Goal: Use online tool/utility: Utilize a website feature to perform a specific function

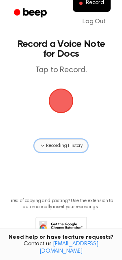
click at [56, 142] on span "Recording History" at bounding box center [64, 145] width 37 height 7
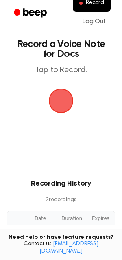
click at [61, 175] on main "Record a Voice Note for Docs Tap to Record. Recording History 2 recording s Dat…" at bounding box center [61, 187] width 122 height 374
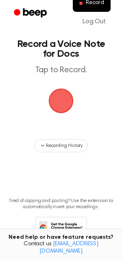
click at [58, 93] on span "button" at bounding box center [60, 100] width 33 height 33
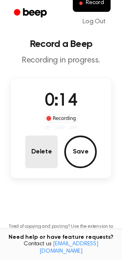
click at [44, 153] on button "Delete" at bounding box center [41, 151] width 33 height 33
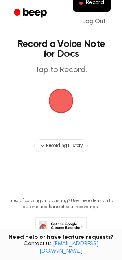
click at [59, 105] on span "button" at bounding box center [61, 101] width 27 height 27
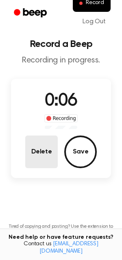
click at [46, 151] on button "Delete" at bounding box center [41, 151] width 33 height 33
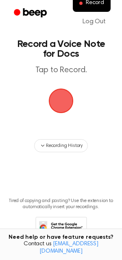
click at [64, 90] on span "button" at bounding box center [61, 101] width 28 height 28
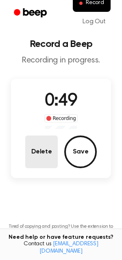
click at [47, 155] on button "Delete" at bounding box center [41, 151] width 33 height 33
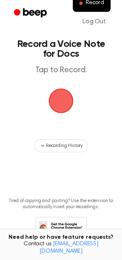
click at [67, 94] on span "button" at bounding box center [61, 101] width 25 height 25
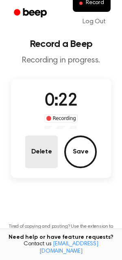
click at [42, 153] on button "Delete" at bounding box center [41, 151] width 33 height 33
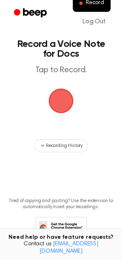
click at [58, 105] on span "button" at bounding box center [61, 101] width 27 height 27
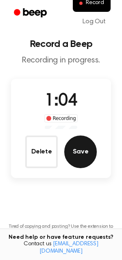
click at [89, 155] on button "Save" at bounding box center [80, 151] width 33 height 33
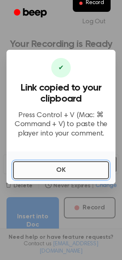
click at [32, 167] on button "OK" at bounding box center [61, 170] width 96 height 18
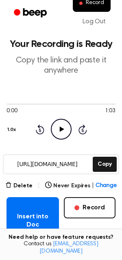
click at [34, 186] on div "Delete | Never Expires | Change" at bounding box center [61, 186] width 112 height 10
click at [27, 185] on button "Delete" at bounding box center [18, 186] width 27 height 9
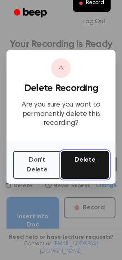
click at [73, 161] on button "Delete" at bounding box center [85, 165] width 48 height 28
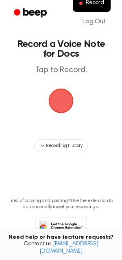
click at [66, 102] on span "button" at bounding box center [61, 100] width 41 height 41
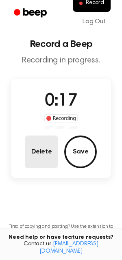
click at [50, 142] on button "Delete" at bounding box center [41, 151] width 33 height 33
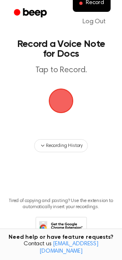
click at [67, 96] on span "button" at bounding box center [61, 101] width 44 height 44
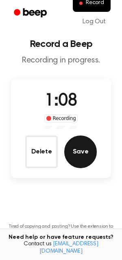
click at [82, 154] on button "Save" at bounding box center [80, 151] width 33 height 33
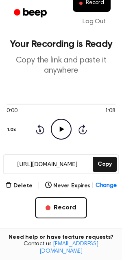
click at [62, 125] on icon "Play Audio" at bounding box center [61, 129] width 21 height 21
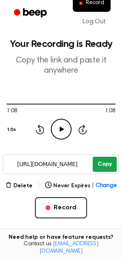
click at [109, 163] on button "Copy" at bounding box center [105, 164] width 24 height 15
